Goal: Task Accomplishment & Management: Use online tool/utility

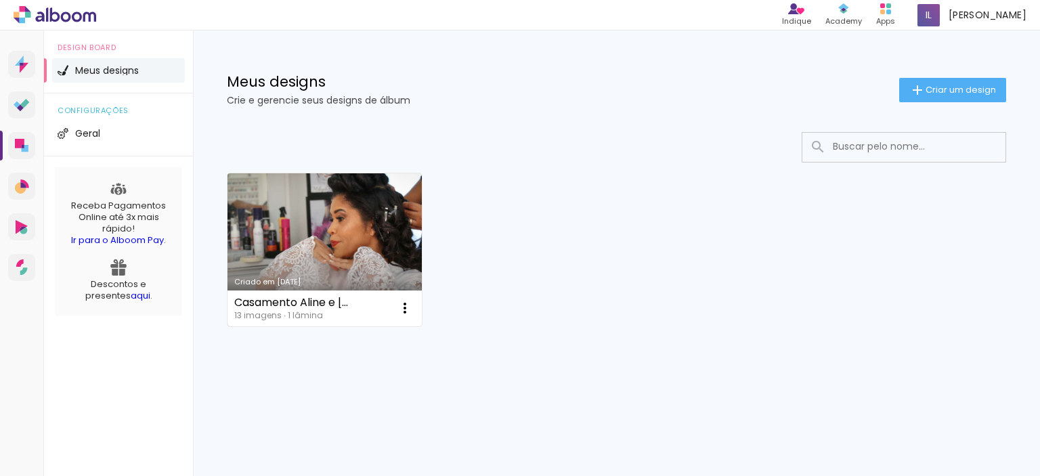
click at [339, 224] on link "Criado em [DATE]" at bounding box center [325, 249] width 194 height 153
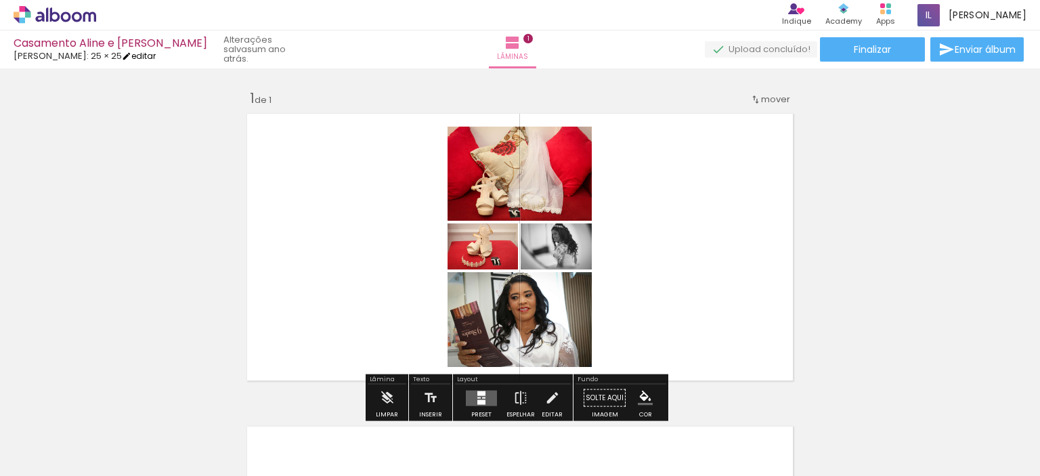
click at [144, 54] on link "editar" at bounding box center [139, 56] width 34 height 12
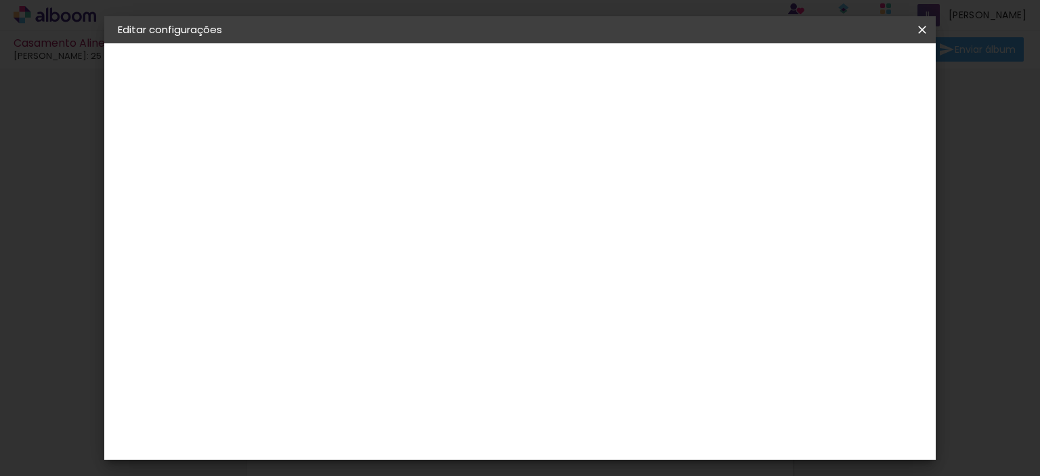
click at [177, 197] on small "25.4 × 50.8 cm" at bounding box center [187, 198] width 59 height 8
click at [0, 0] on slot "Voltar" at bounding box center [0, 0] width 0 height 0
click at [398, 70] on header "Informações Dê um título ao seu álbum. Avançar" at bounding box center [339, 83] width 118 height 81
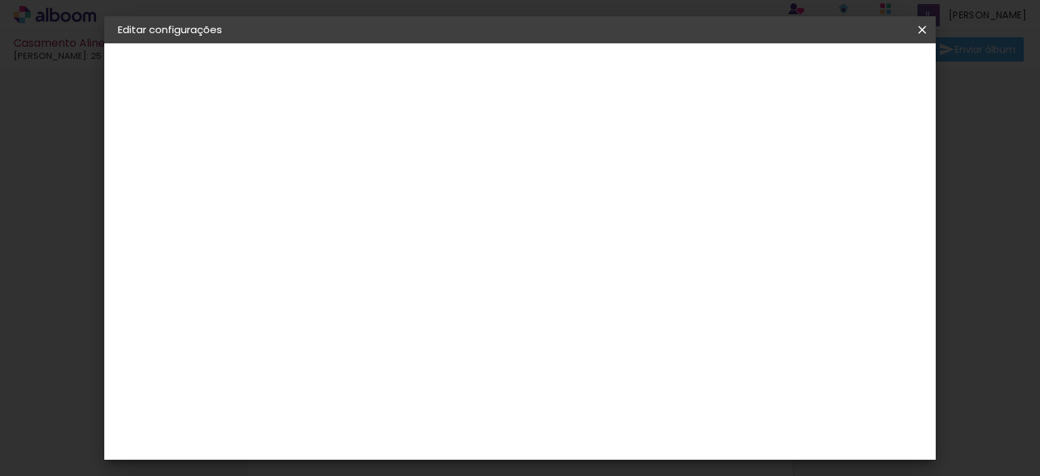
click at [917, 26] on iron-icon at bounding box center [922, 30] width 16 height 14
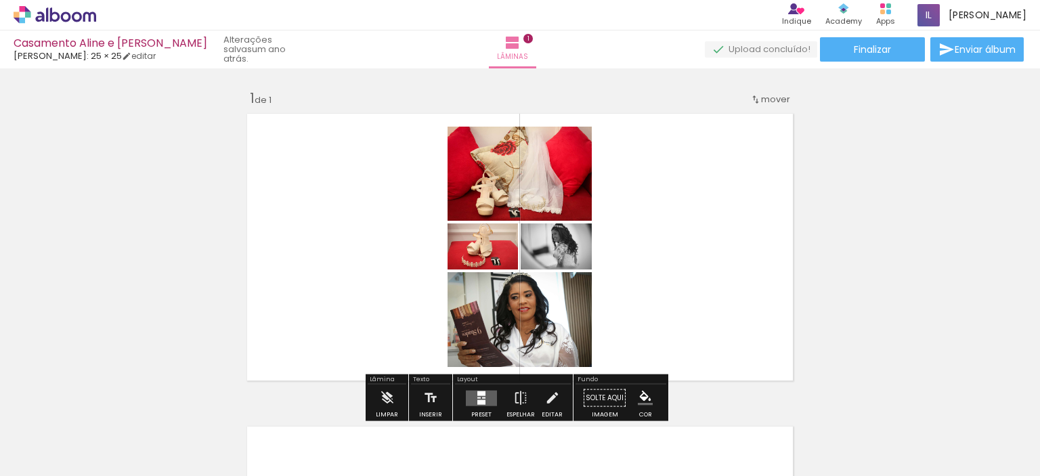
click at [111, 410] on paper-icon-button at bounding box center [106, 403] width 17 height 17
click at [111, 410] on iron-icon at bounding box center [106, 403] width 14 height 14
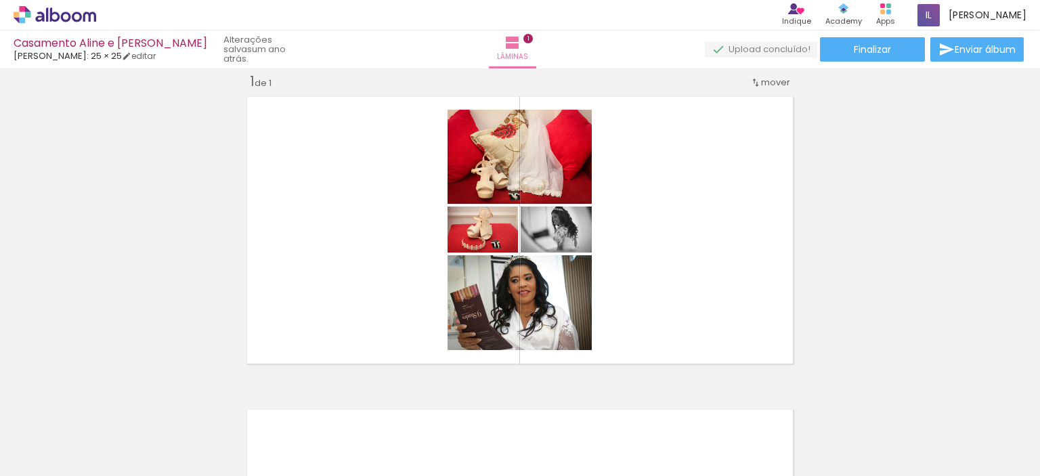
scroll to position [17, 0]
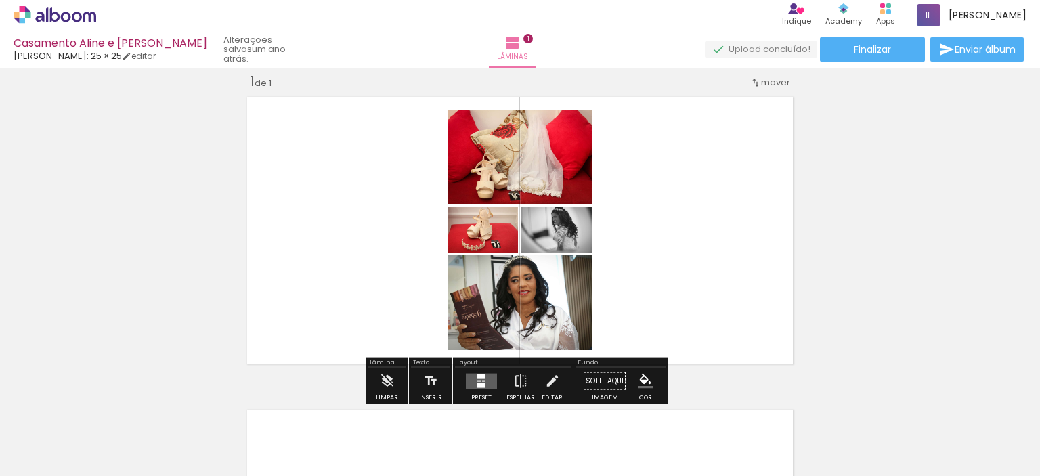
click at [108, 403] on iron-icon at bounding box center [106, 403] width 14 height 14
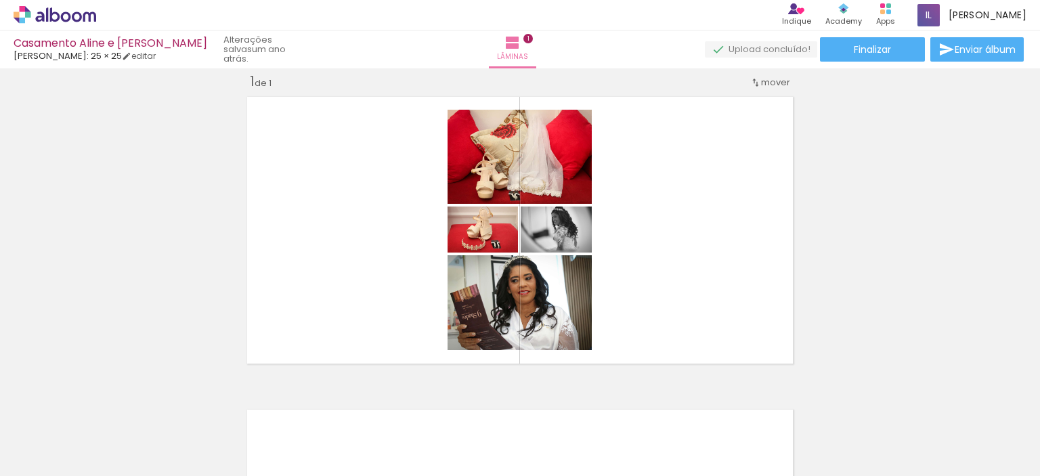
click at [108, 403] on iron-icon at bounding box center [106, 403] width 14 height 14
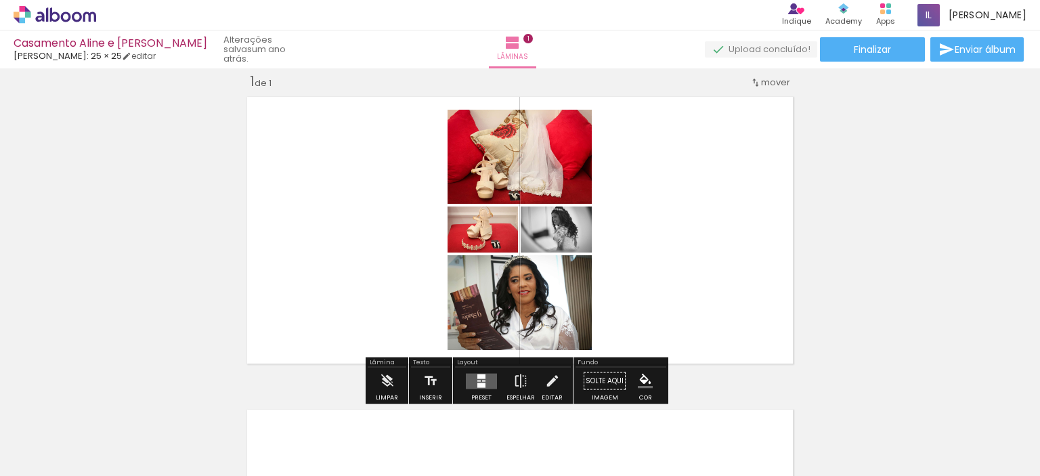
click at [377, 224] on quentale-layouter at bounding box center [520, 230] width 558 height 279
click at [511, 157] on quentale-photo at bounding box center [520, 157] width 144 height 94
click at [565, 161] on quentale-photo at bounding box center [520, 157] width 144 height 94
click at [756, 167] on quentale-layouter at bounding box center [520, 230] width 558 height 279
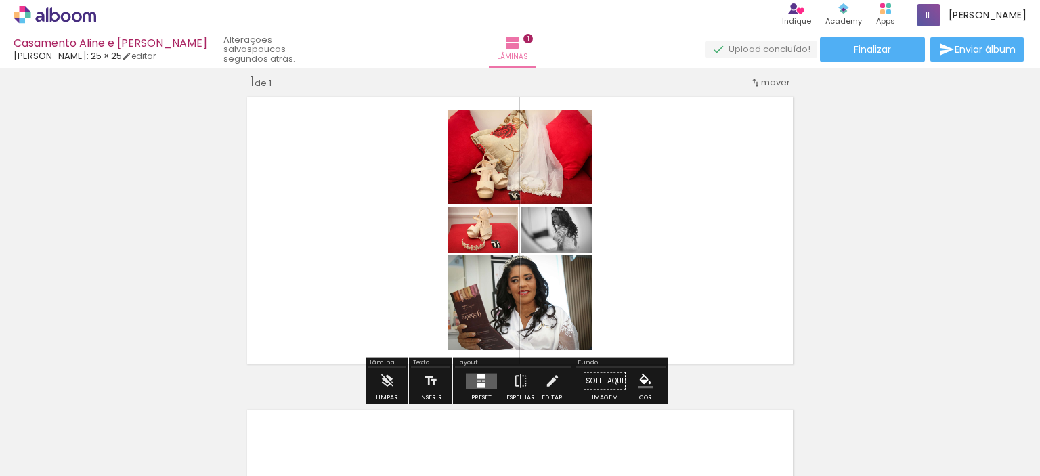
drag, startPoint x: 406, startPoint y: 228, endPoint x: 350, endPoint y: 234, distance: 56.5
click at [350, 234] on quentale-layouter at bounding box center [520, 230] width 558 height 279
click at [489, 409] on iron-icon at bounding box center [485, 403] width 14 height 14
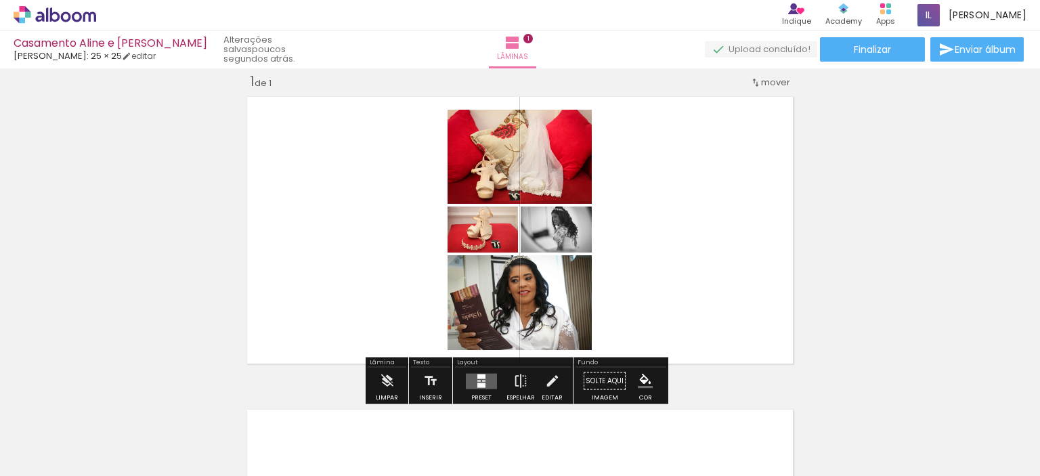
click at [489, 409] on iron-icon at bounding box center [485, 403] width 14 height 14
click at [414, 403] on iron-icon at bounding box center [409, 403] width 14 height 14
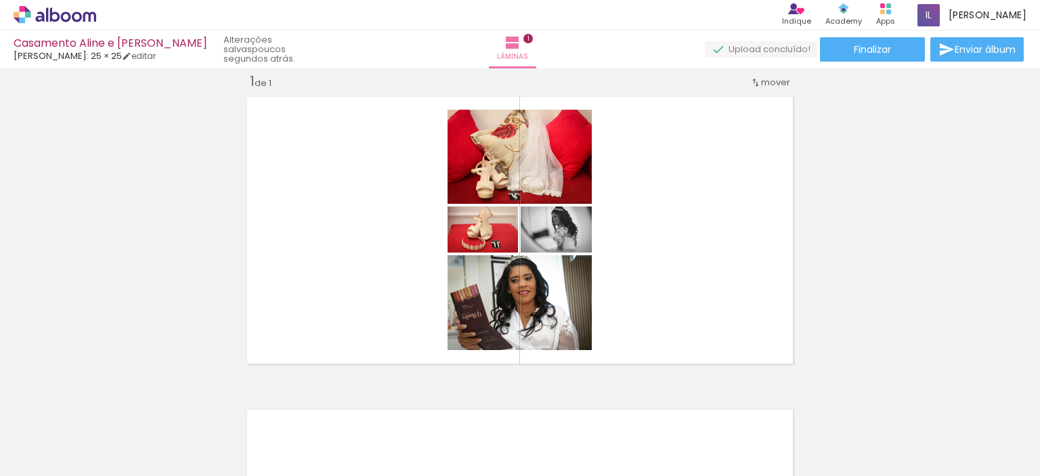
click at [716, 404] on iron-icon at bounding box center [713, 403] width 14 height 14
click at [490, 402] on iron-icon at bounding box center [485, 403] width 14 height 14
click at [490, 401] on iron-icon at bounding box center [485, 403] width 14 height 14
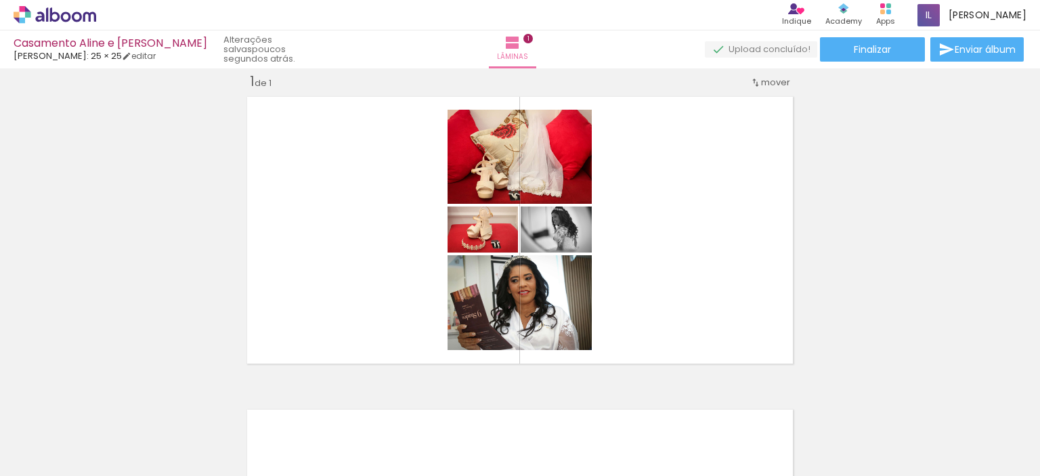
click at [413, 404] on iron-icon at bounding box center [409, 403] width 14 height 14
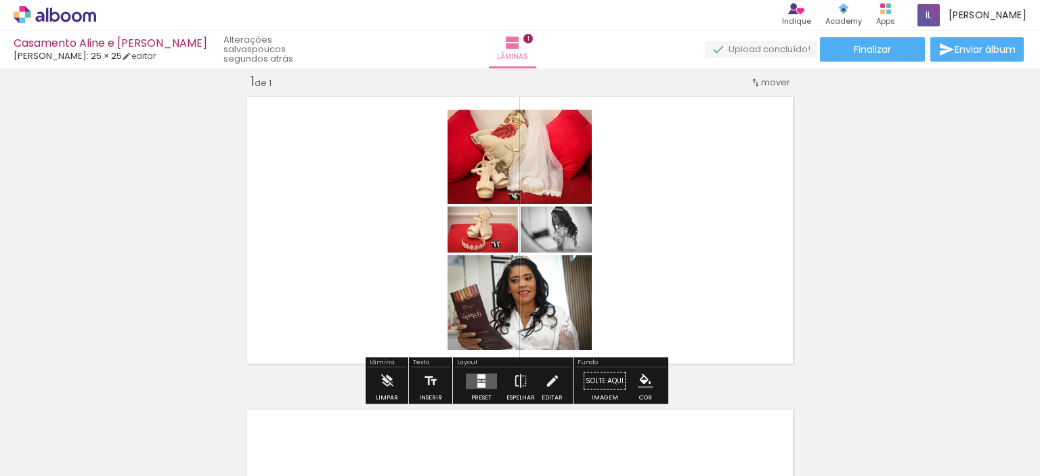
click at [262, 408] on iron-icon at bounding box center [258, 403] width 14 height 14
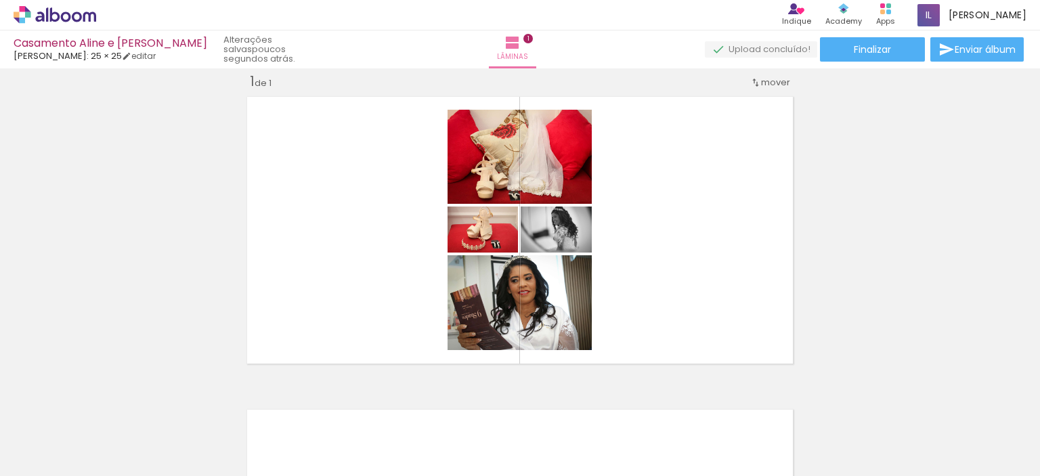
click at [183, 404] on iron-icon at bounding box center [182, 403] width 14 height 14
click at [525, 316] on quentale-photo at bounding box center [520, 302] width 144 height 95
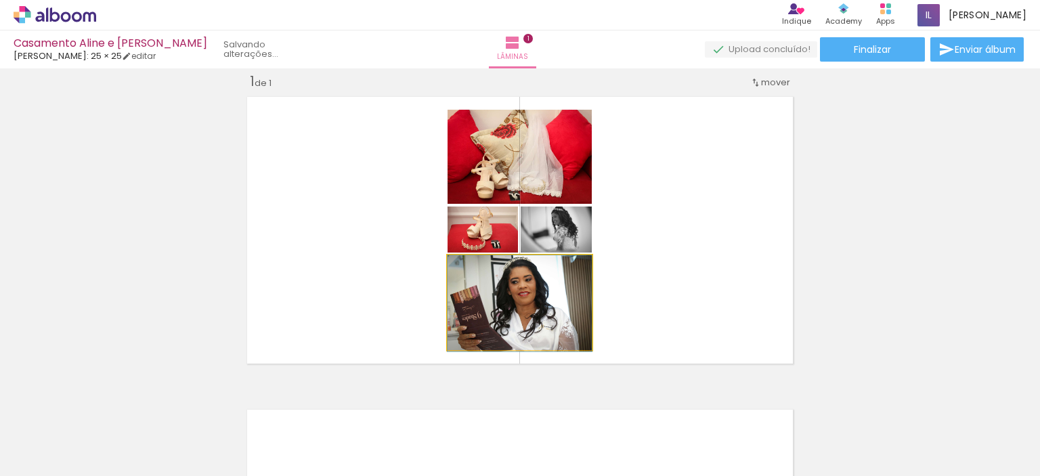
click at [492, 322] on quentale-photo at bounding box center [520, 302] width 144 height 95
drag, startPoint x: 492, startPoint y: 322, endPoint x: 440, endPoint y: 329, distance: 51.9
click at [437, 331] on quentale-layouter at bounding box center [520, 230] width 558 height 279
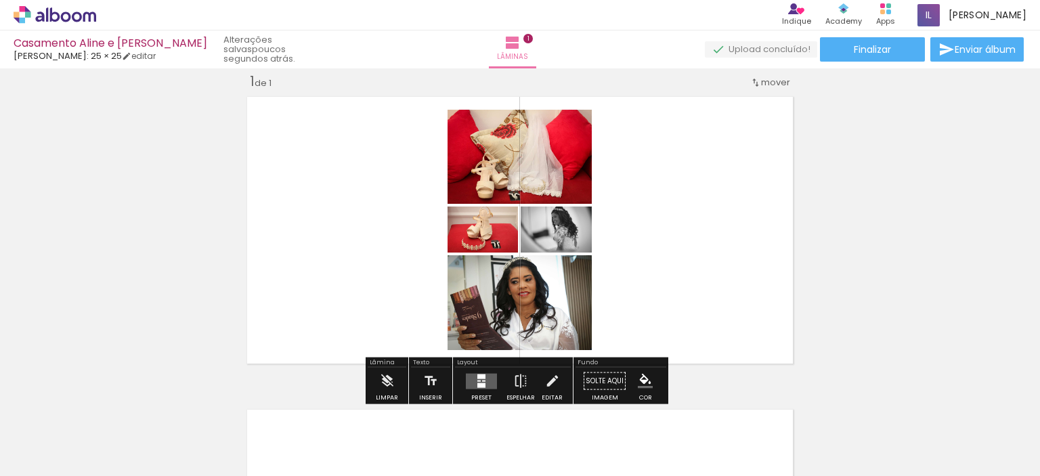
click at [488, 321] on quentale-photo at bounding box center [520, 302] width 144 height 95
drag, startPoint x: 488, startPoint y: 321, endPoint x: 383, endPoint y: 301, distance: 106.3
click at [383, 301] on quentale-layouter at bounding box center [520, 230] width 558 height 279
click at [396, 298] on quentale-layouter at bounding box center [520, 230] width 558 height 279
click at [545, 378] on iron-icon at bounding box center [552, 381] width 15 height 27
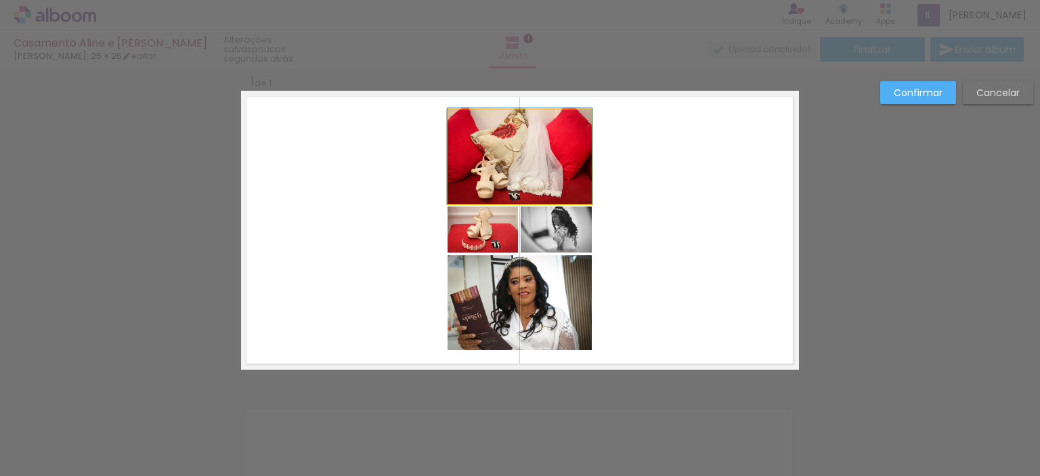
click at [488, 163] on quentale-photo at bounding box center [520, 157] width 144 height 94
click at [549, 174] on div at bounding box center [520, 157] width 144 height 94
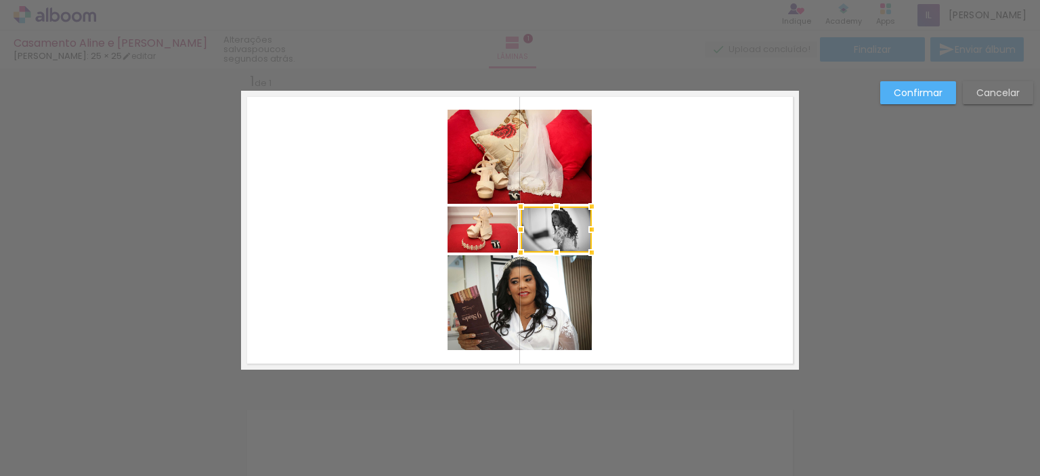
drag, startPoint x: 544, startPoint y: 220, endPoint x: 542, endPoint y: 232, distance: 12.4
click at [544, 223] on div at bounding box center [556, 230] width 71 height 46
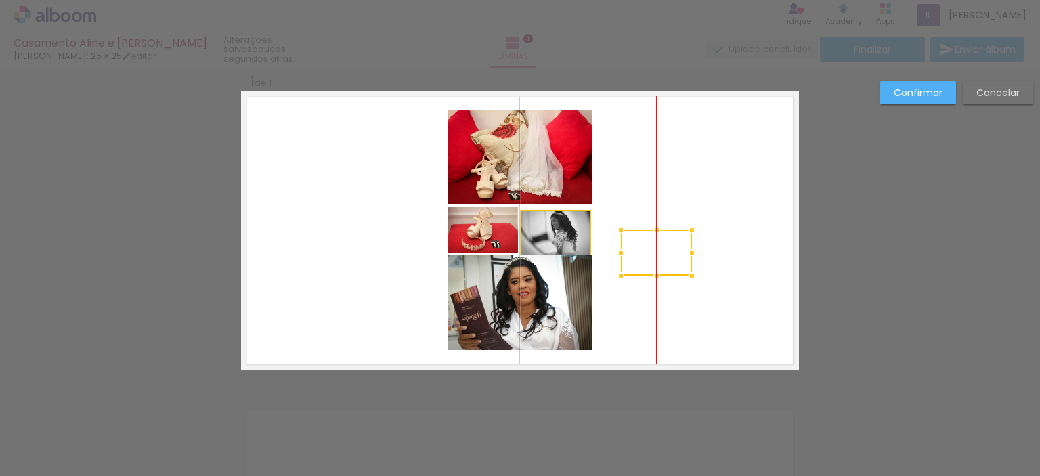
drag, startPoint x: 542, startPoint y: 232, endPoint x: 649, endPoint y: 249, distance: 108.9
click at [649, 249] on div at bounding box center [656, 253] width 71 height 46
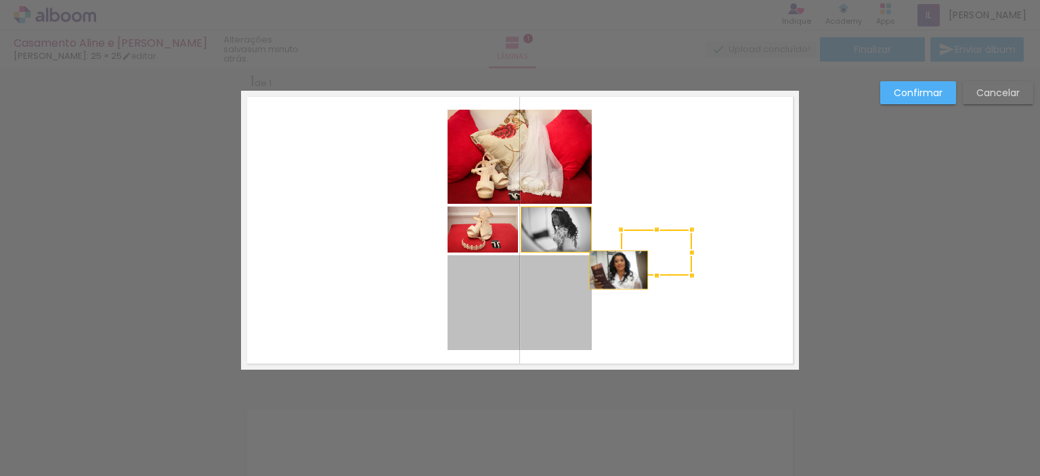
drag, startPoint x: 566, startPoint y: 265, endPoint x: 615, endPoint y: 270, distance: 49.0
click at [615, 270] on album-spread "1 de 1" at bounding box center [520, 230] width 558 height 279
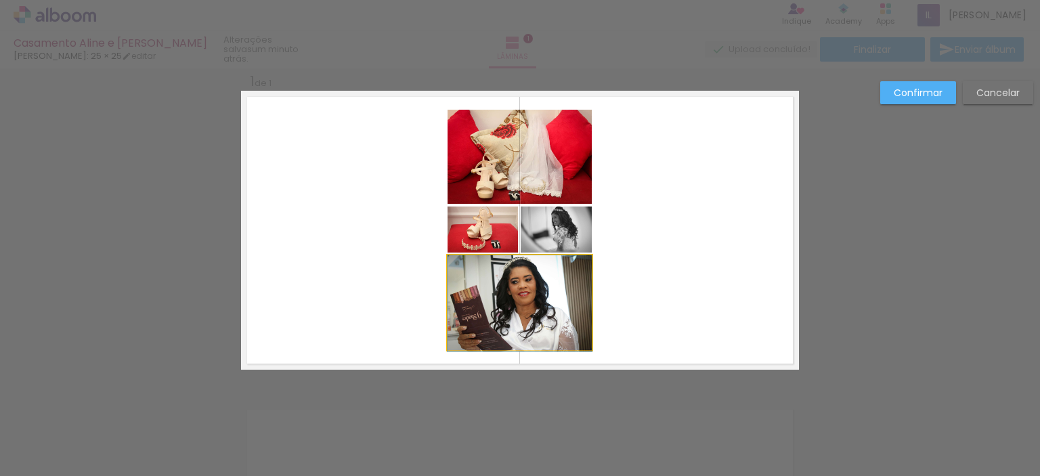
drag, startPoint x: 523, startPoint y: 268, endPoint x: 626, endPoint y: 287, distance: 105.3
click at [626, 287] on quentale-layouter at bounding box center [520, 230] width 558 height 279
drag, startPoint x: 526, startPoint y: 281, endPoint x: 718, endPoint y: 263, distance: 193.1
click at [718, 263] on quentale-layouter at bounding box center [520, 230] width 558 height 279
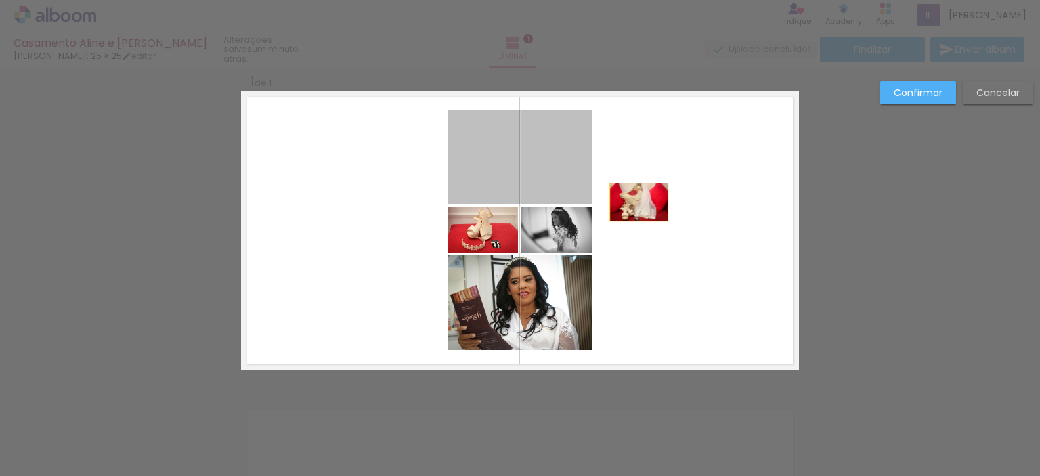
drag, startPoint x: 535, startPoint y: 201, endPoint x: 647, endPoint y: 198, distance: 112.5
click at [647, 198] on quentale-layouter at bounding box center [520, 230] width 558 height 279
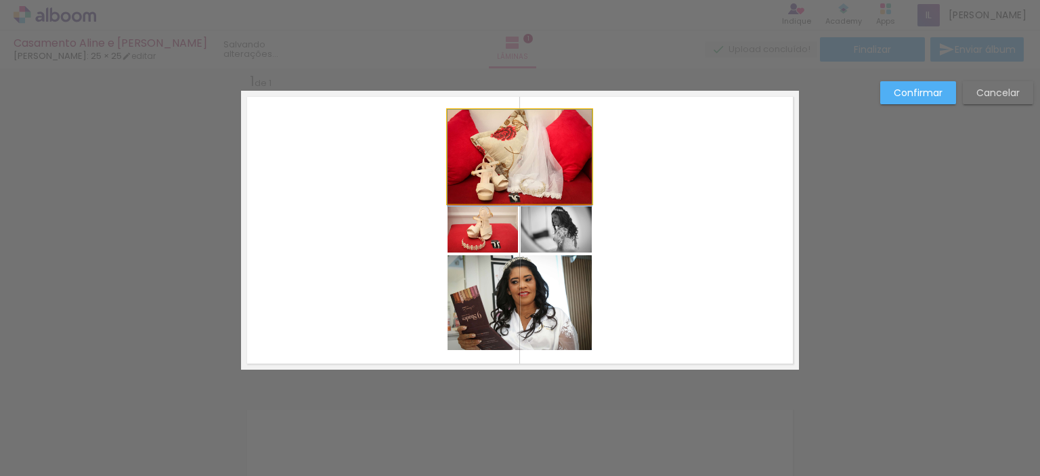
drag, startPoint x: 539, startPoint y: 179, endPoint x: 706, endPoint y: 172, distance: 166.8
click at [704, 173] on quentale-layouter at bounding box center [520, 230] width 558 height 279
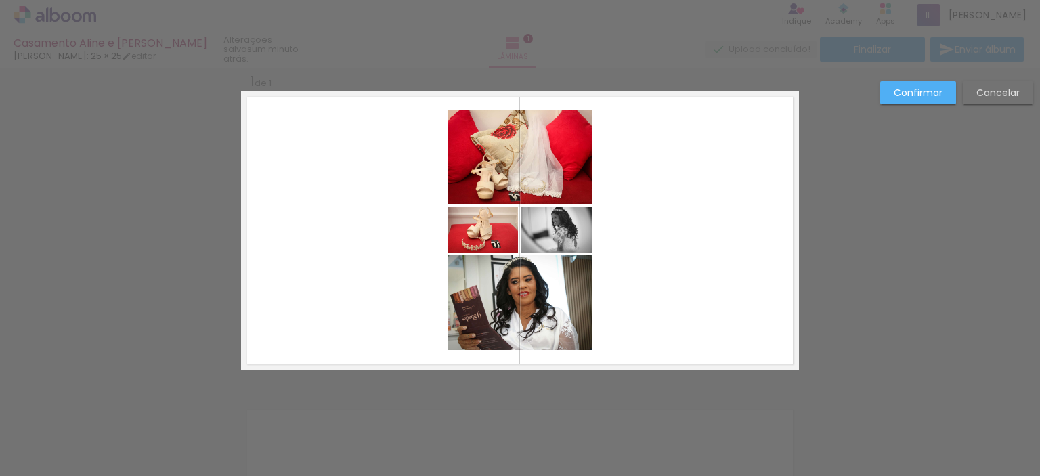
click at [983, 101] on paper-button "Cancelar" at bounding box center [998, 92] width 70 height 23
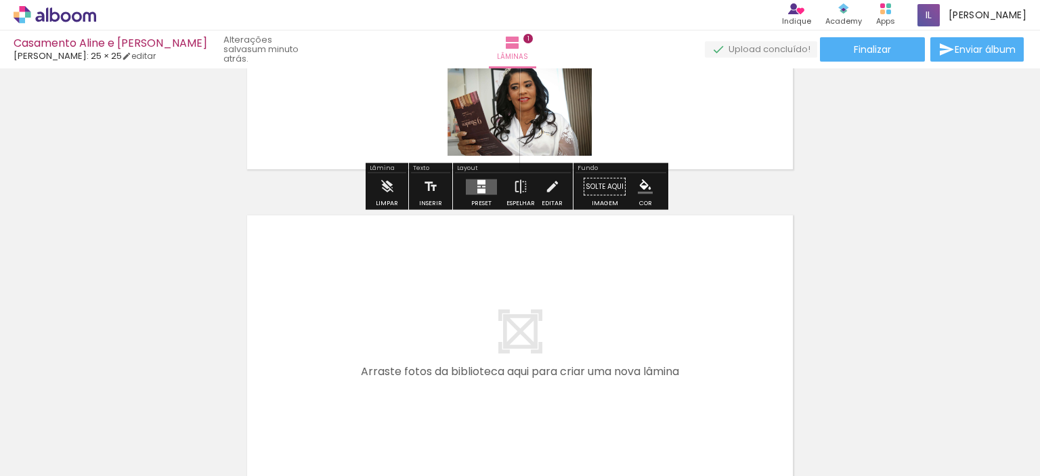
scroll to position [203, 0]
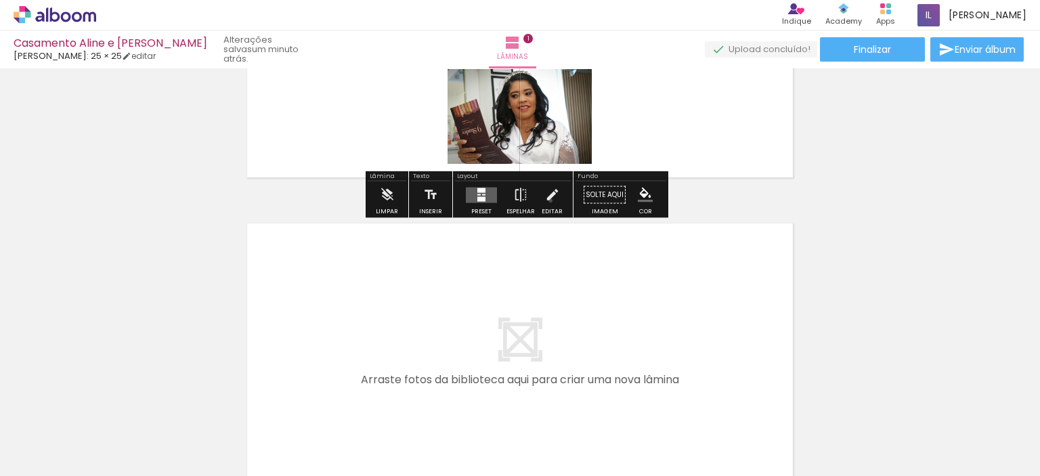
click at [547, 200] on iron-icon at bounding box center [552, 194] width 15 height 27
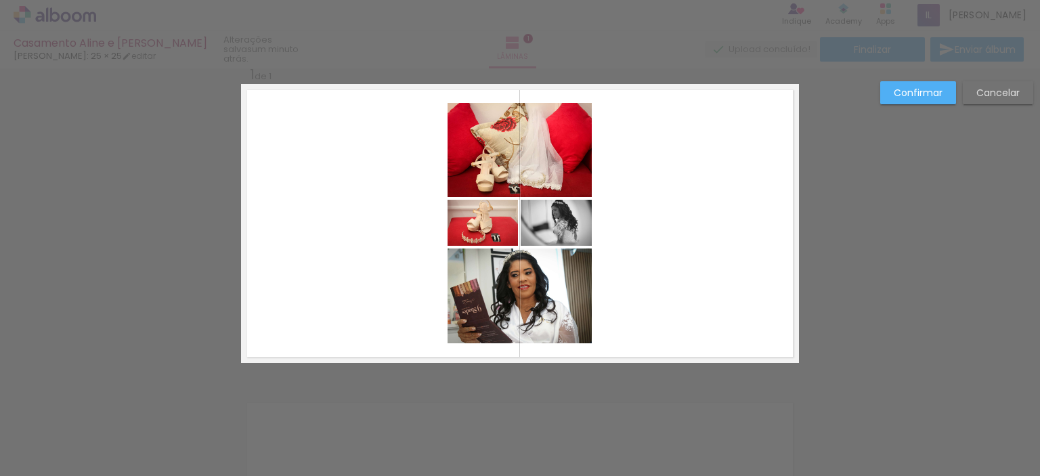
scroll to position [17, 0]
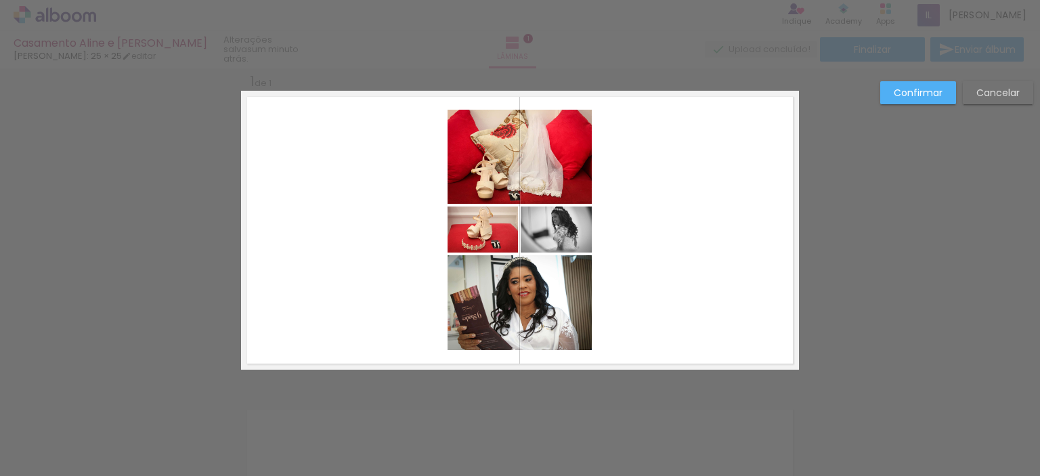
click at [970, 217] on div "Confirmar Cancelar" at bounding box center [520, 380] width 1040 height 658
click at [921, 205] on div "Confirmar Cancelar" at bounding box center [520, 380] width 1040 height 658
click at [0, 0] on slot "Confirmar" at bounding box center [0, 0] width 0 height 0
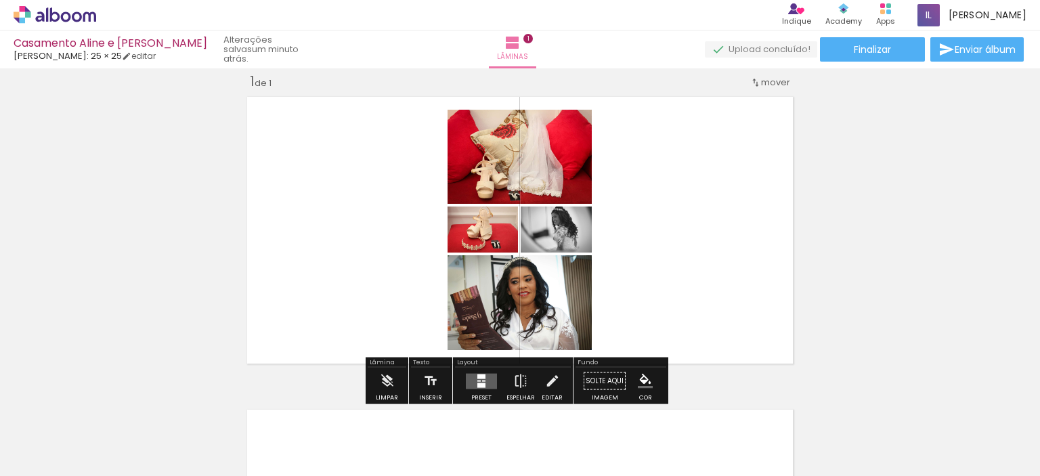
click at [341, 404] on iron-icon at bounding box center [333, 403] width 14 height 14
click at [215, 420] on div at bounding box center [211, 430] width 67 height 45
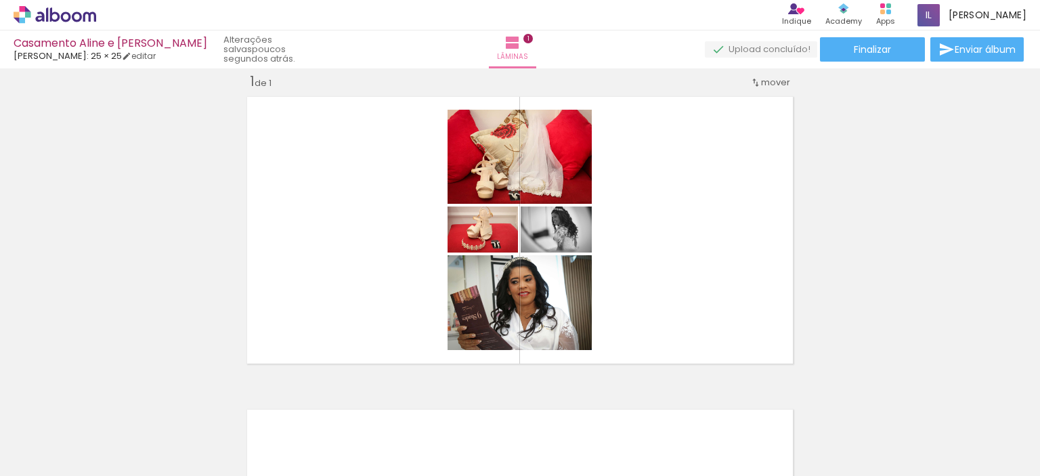
click at [43, 434] on input "Todas as fotos" at bounding box center [37, 435] width 51 height 12
click at [0, 0] on slot "Todas as fotos" at bounding box center [0, 0] width 0 height 0
click at [33, 410] on span "4 fotos" at bounding box center [28, 414] width 38 height 16
click at [148, 50] on link "editar" at bounding box center [139, 56] width 34 height 12
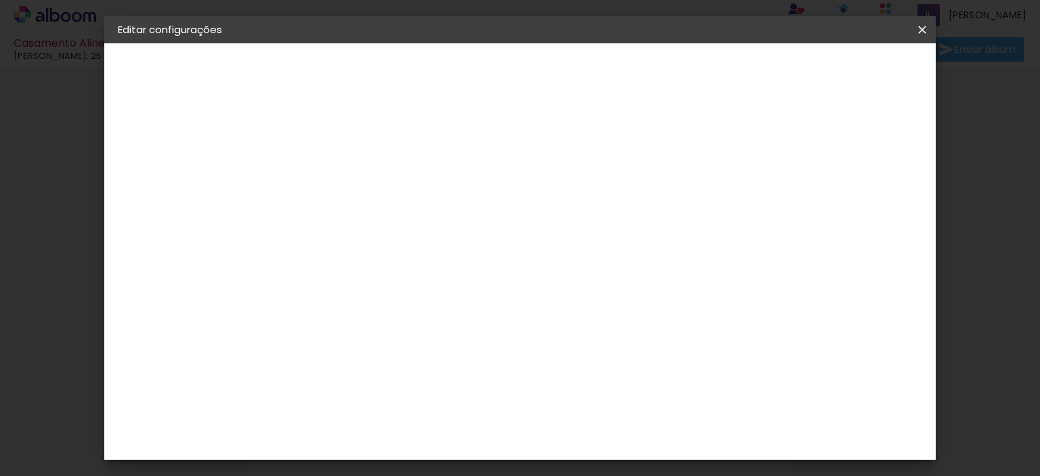
click at [0, 0] on slot "Casamento Aline e [PERSON_NAME]" at bounding box center [0, 0] width 0 height 0
click at [918, 24] on iron-icon at bounding box center [922, 30] width 16 height 14
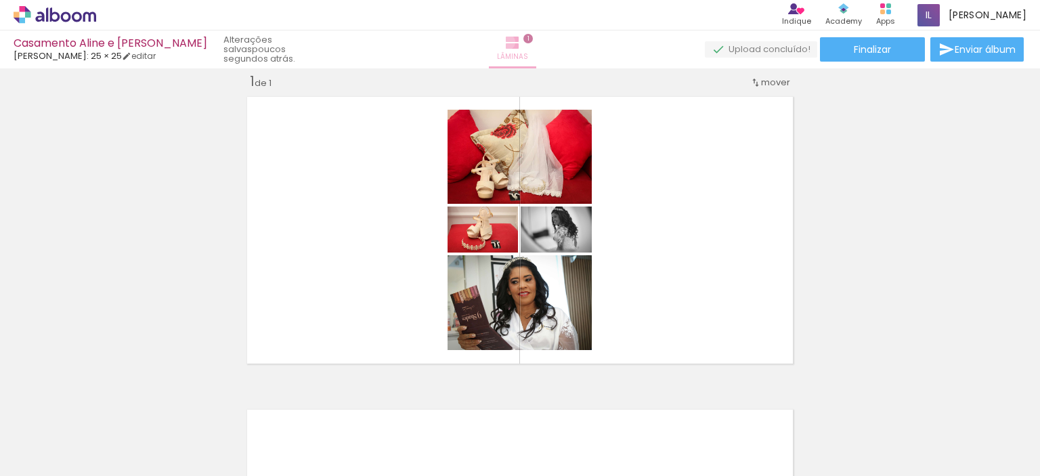
click at [515, 42] on iron-icon at bounding box center [513, 43] width 16 height 16
drag, startPoint x: 515, startPoint y: 42, endPoint x: 141, endPoint y: 110, distance: 379.9
click at [148, 114] on div "Inserir lâmina 1 de 1" at bounding box center [520, 369] width 1040 height 626
click at [66, 9] on icon at bounding box center [55, 15] width 83 height 18
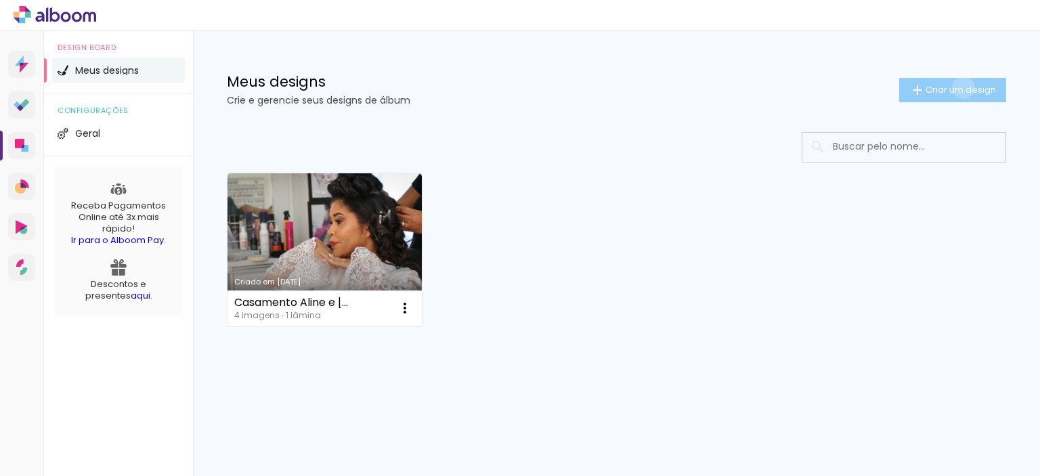
click at [961, 87] on span "Criar um design" at bounding box center [961, 89] width 70 height 9
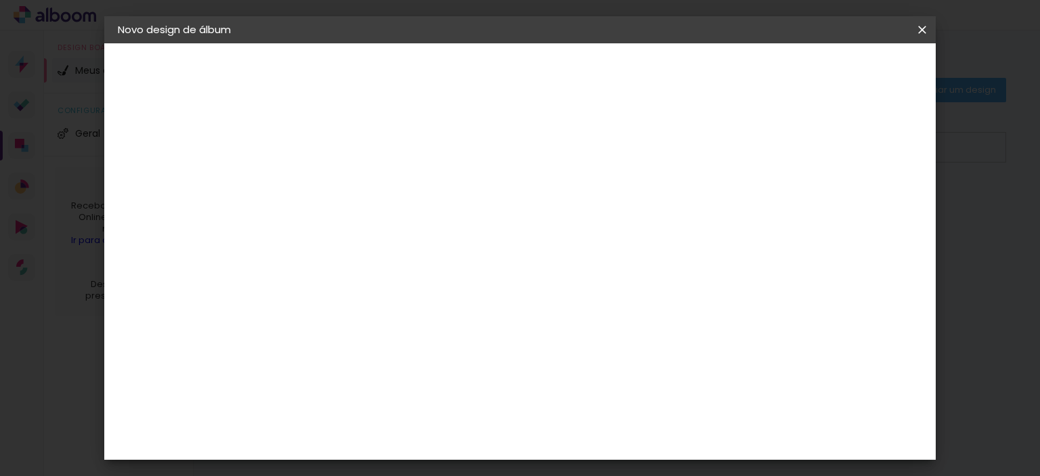
click at [925, 26] on iron-icon at bounding box center [922, 30] width 16 height 14
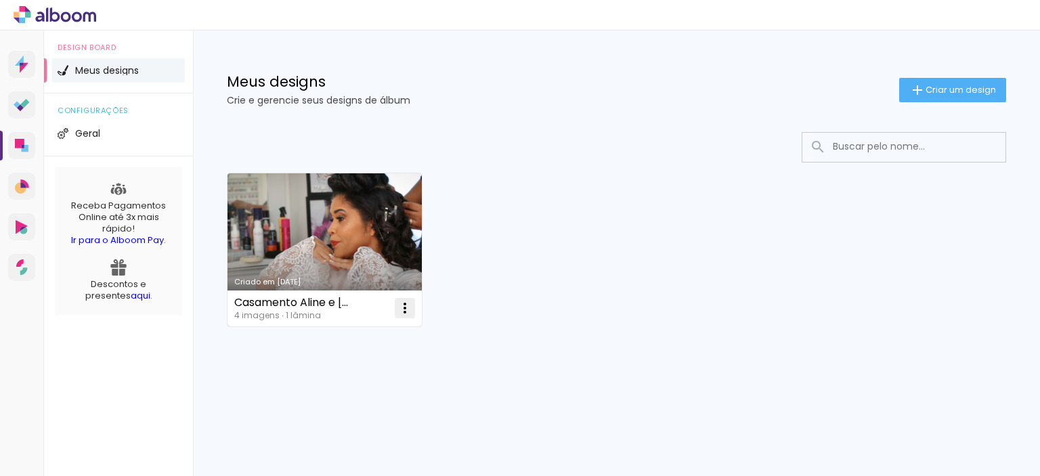
click at [404, 312] on iron-icon at bounding box center [405, 308] width 16 height 16
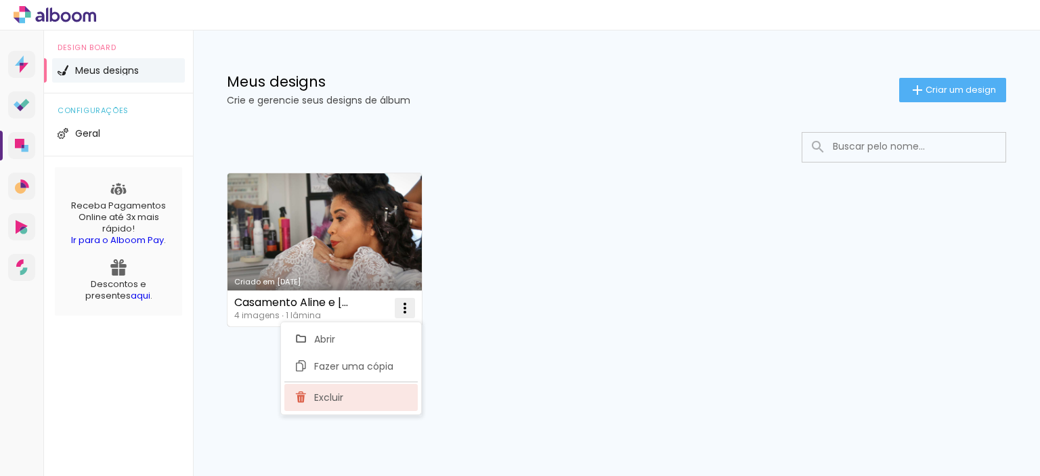
click at [351, 401] on paper-item "Excluir" at bounding box center [350, 397] width 133 height 27
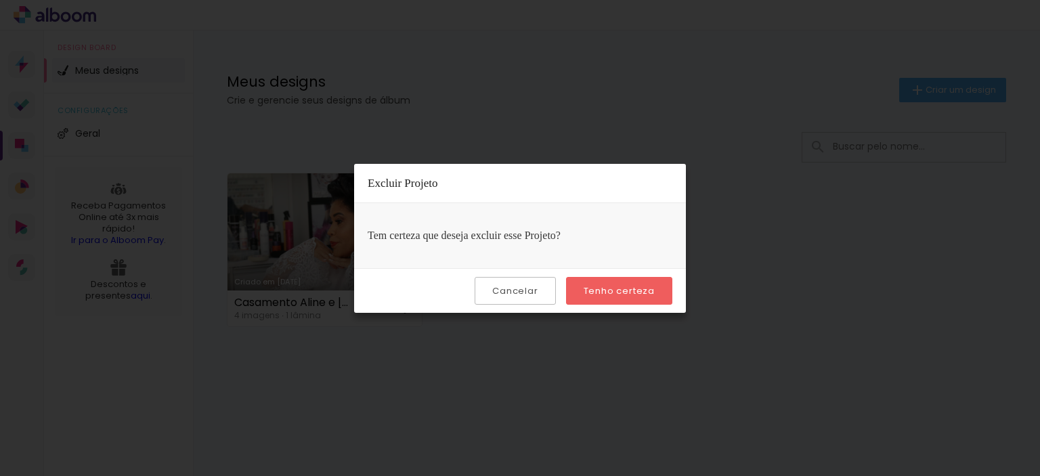
click at [0, 0] on slot "Tenho certeza" at bounding box center [0, 0] width 0 height 0
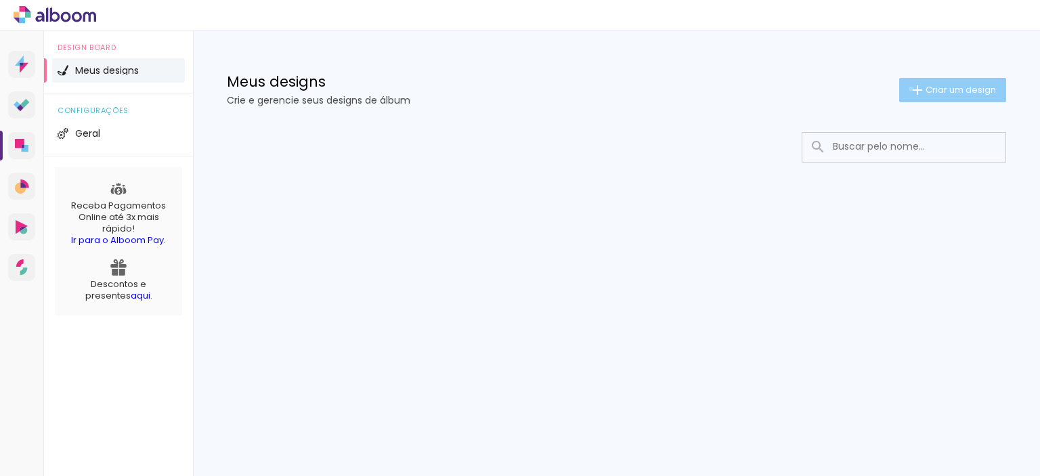
click at [910, 89] on iron-icon at bounding box center [918, 90] width 16 height 16
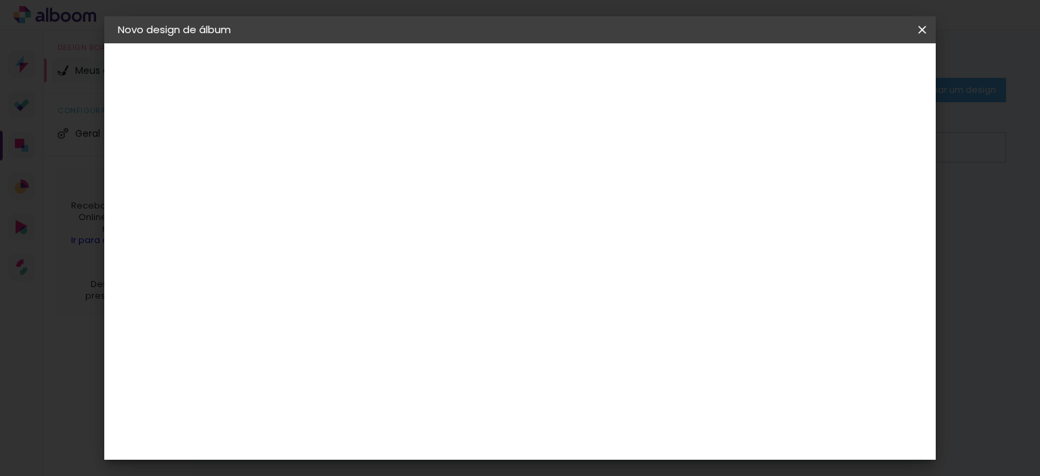
click at [339, 191] on input at bounding box center [339, 181] width 0 height 21
type input "Leticia e Vagner"
type paper-input "Leticia e Vagner"
click at [0, 0] on slot "Avançar" at bounding box center [0, 0] width 0 height 0
click at [431, 219] on input "[GEOGRAPHIC_DATA]" at bounding box center [368, 216] width 126 height 17
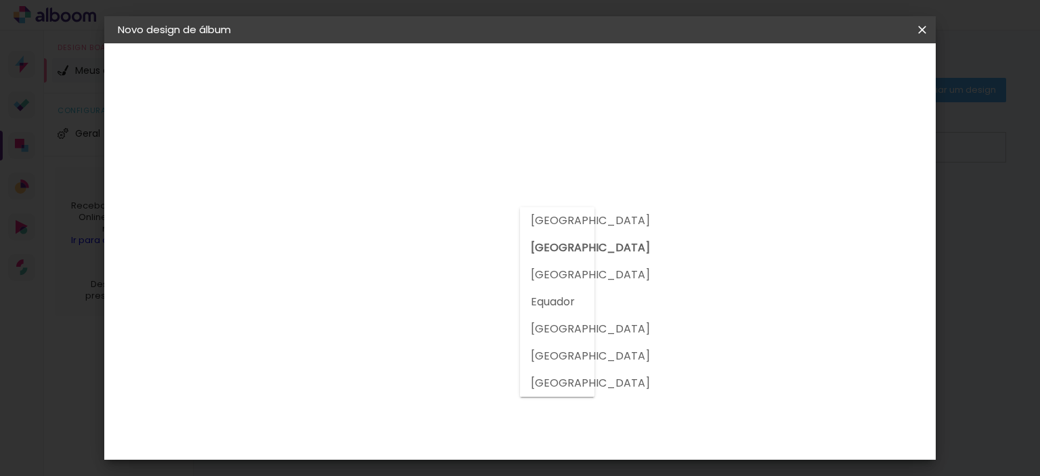
click at [447, 166] on h3 "Encadernadora" at bounding box center [374, 165] width 146 height 15
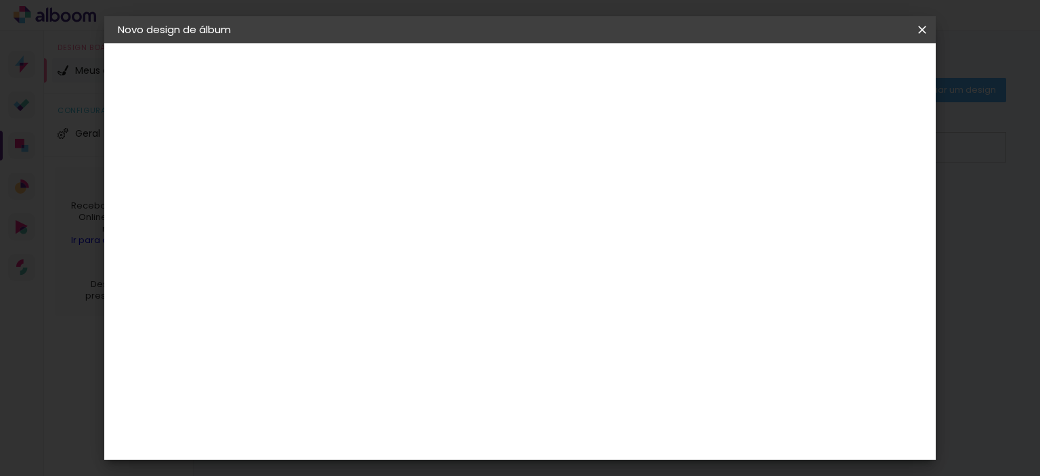
click at [593, 214] on paper-item "Tamanho Livre" at bounding box center [528, 206] width 130 height 30
click at [593, 186] on div at bounding box center [528, 182] width 130 height 18
click at [488, 207] on span at bounding box center [487, 205] width 3 height 11
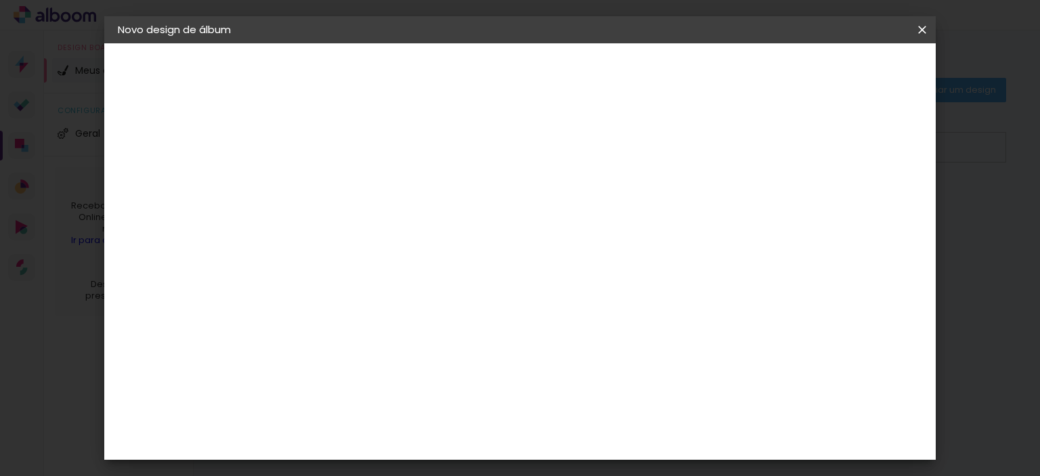
click at [593, 74] on paper-button "Avançar" at bounding box center [559, 71] width 66 height 23
click at [838, 67] on span "Iniciar design" at bounding box center [807, 71] width 62 height 9
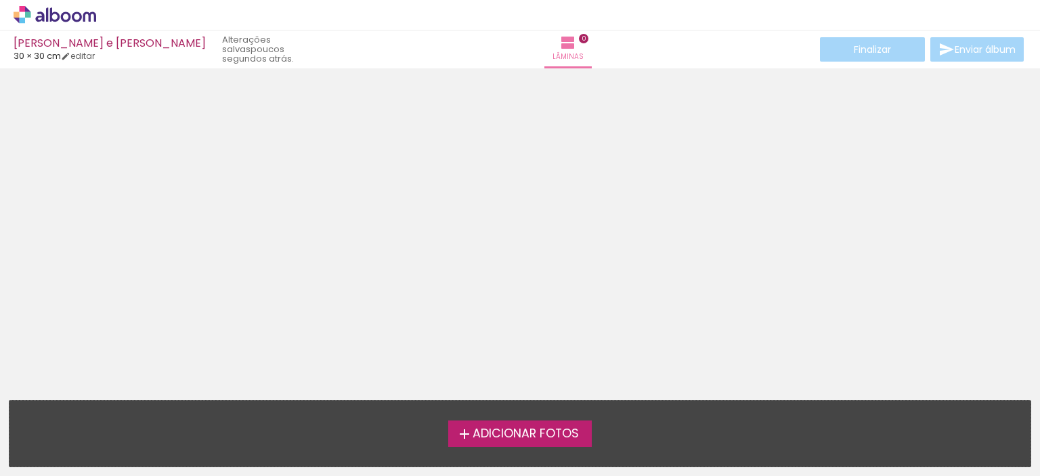
click at [521, 437] on span "Adicionar Fotos" at bounding box center [526, 434] width 106 height 12
click at [0, 0] on input "file" at bounding box center [0, 0] width 0 height 0
